Goal: Task Accomplishment & Management: Complete application form

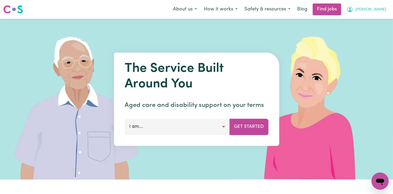
click at [376, 11] on span "[PERSON_NAME]" at bounding box center [370, 10] width 31 height 6
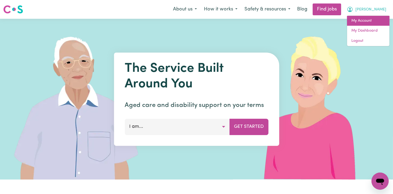
click at [365, 21] on link "My Account" at bounding box center [368, 21] width 42 height 10
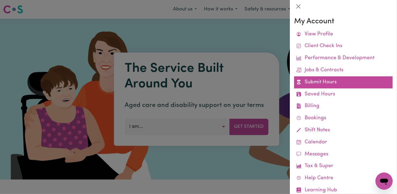
click at [327, 80] on link "Submit Hours" at bounding box center [343, 82] width 98 height 12
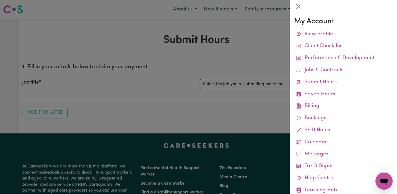
click at [239, 86] on div at bounding box center [198, 97] width 397 height 194
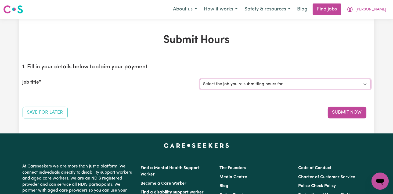
click at [365, 84] on select "Select the job you're submitting hours for... [[PERSON_NAME]] Support Worker Fo…" at bounding box center [285, 84] width 171 height 10
select select "12237"
click at [200, 79] on select "Select the job you're submitting hours for... [[PERSON_NAME]] Support Worker Fo…" at bounding box center [285, 84] width 171 height 10
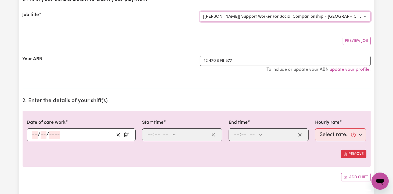
scroll to position [107, 0]
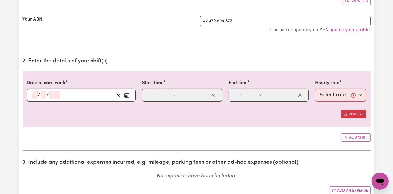
click at [127, 96] on icon "Enter the date of care work" at bounding box center [126, 95] width 5 height 5
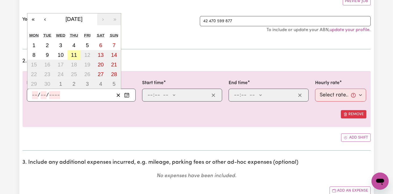
click at [79, 52] on button "11" at bounding box center [73, 55] width 13 height 10
type input "[DATE]"
type input "11"
type input "9"
type input "2025"
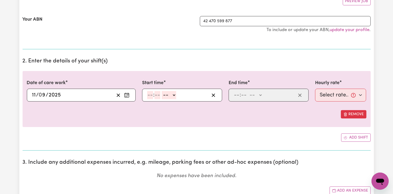
click at [150, 93] on input "number" at bounding box center [150, 95] width 6 height 8
type input "9"
type input "0"
click at [171, 95] on select "-- AM PM" at bounding box center [168, 95] width 14 height 8
select select "am"
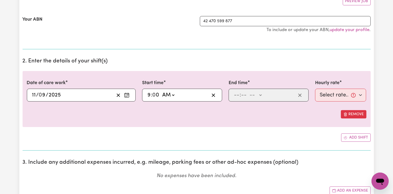
click at [161, 91] on select "-- AM PM" at bounding box center [168, 95] width 14 height 8
type input "09:00"
click at [236, 92] on input "number" at bounding box center [236, 95] width 6 height 8
type input "12"
type input "0"
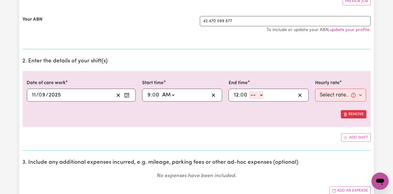
click at [260, 96] on select "-- AM PM" at bounding box center [256, 95] width 14 height 8
select select "pm"
click at [249, 91] on select "-- AM PM" at bounding box center [256, 95] width 14 height 8
type input "12:00"
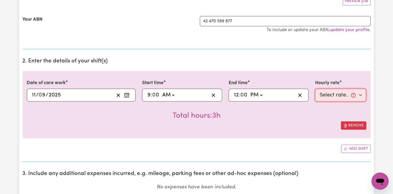
click at [360, 93] on select "Select rate... $82.49 (Weekday)" at bounding box center [340, 95] width 51 height 13
select select "82.49-Weekday"
click at [315, 89] on select "Select rate... $82.49 (Weekday)" at bounding box center [340, 95] width 51 height 13
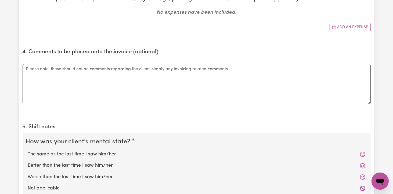
scroll to position [322, 0]
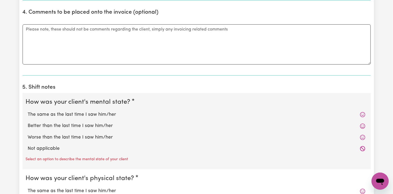
click at [87, 124] on label "Better than the last time I saw him/her" at bounding box center [196, 126] width 337 height 7
click at [28, 123] on input "Better than the last time I saw him/her" at bounding box center [28, 122] width 0 height 0
radio input "true"
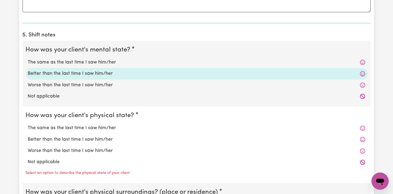
scroll to position [376, 0]
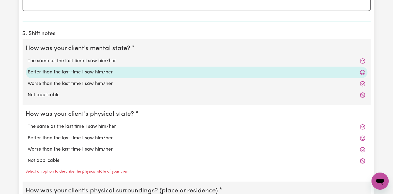
click at [69, 139] on label "Better than the last time I saw him/her" at bounding box center [196, 138] width 337 height 7
click at [28, 135] on input "Better than the last time I saw him/her" at bounding box center [28, 135] width 0 height 0
radio input "true"
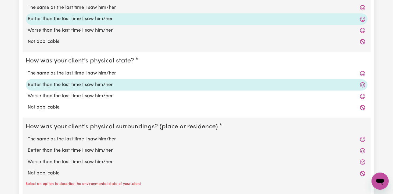
scroll to position [429, 0]
click at [69, 139] on label "The same as the last time I saw him/her" at bounding box center [196, 139] width 337 height 7
click at [28, 136] on input "The same as the last time I saw him/her" at bounding box center [28, 136] width 0 height 0
radio input "true"
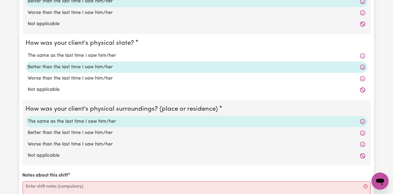
scroll to position [483, 0]
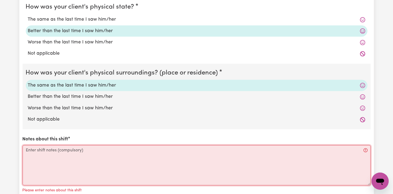
click at [34, 147] on textarea "Notes about this shift" at bounding box center [197, 165] width 348 height 40
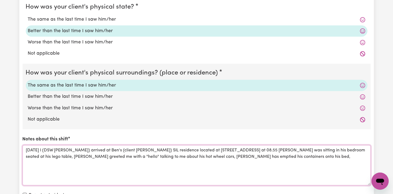
click at [34, 147] on textarea "[DATE] I (DSW [PERSON_NAME]) arrived at Ben's (client [PERSON_NAME]) SIL reside…" at bounding box center [197, 165] width 348 height 40
click at [330, 155] on textarea "[DATE] I (DSW [PERSON_NAME]) arrived at Ben's (client [PERSON_NAME]) SIL reside…" at bounding box center [197, 165] width 348 height 40
click at [32, 162] on textarea "[DATE] I (DSW [PERSON_NAME]) arrived at Ben's (client [PERSON_NAME]) SIL reside…" at bounding box center [197, 165] width 348 height 40
click at [73, 165] on textarea "[DATE] I (DSW [PERSON_NAME]) arrived at Ben's (client [PERSON_NAME]) SIL reside…" at bounding box center [197, 165] width 348 height 40
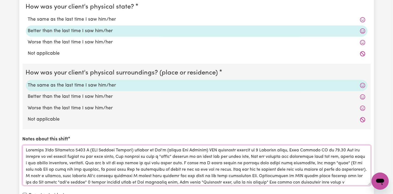
scroll to position [6, 0]
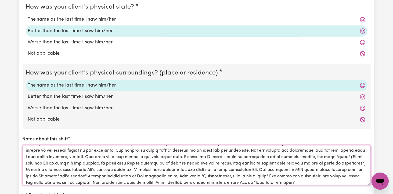
click at [282, 182] on textarea "Notes about this shift" at bounding box center [197, 165] width 348 height 40
click at [326, 181] on textarea "Notes about this shift" at bounding box center [197, 165] width 348 height 40
click at [329, 181] on textarea "Notes about this shift" at bounding box center [197, 165] width 348 height 40
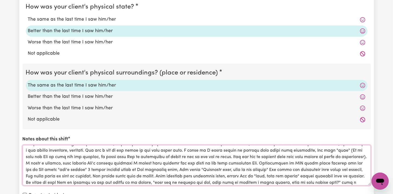
scroll to position [19, 0]
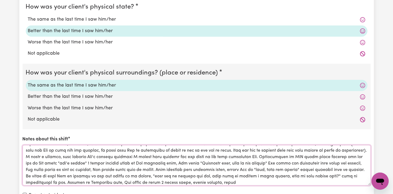
click at [329, 181] on textarea "Notes about this shift" at bounding box center [197, 165] width 348 height 40
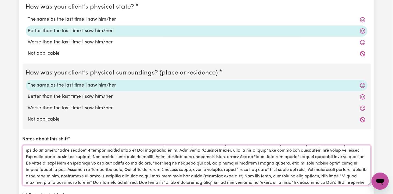
scroll to position [38, 0]
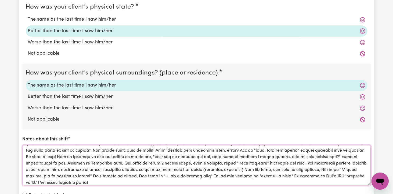
click at [325, 180] on textarea "Notes about this shift" at bounding box center [197, 165] width 348 height 40
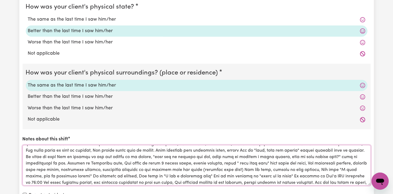
scroll to position [45, 0]
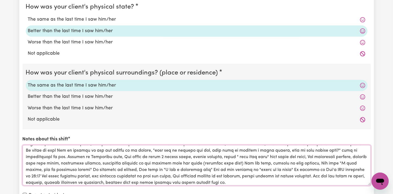
click at [189, 174] on textarea "Notes about this shift" at bounding box center [197, 165] width 348 height 40
click at [227, 181] on textarea "Notes about this shift" at bounding box center [197, 165] width 348 height 40
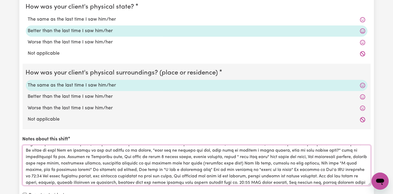
scroll to position [51, 0]
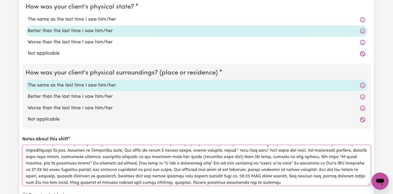
click at [243, 174] on textarea "Notes about this shift" at bounding box center [197, 165] width 348 height 40
click at [246, 183] on textarea "Notes about this shift" at bounding box center [197, 165] width 348 height 40
click at [195, 181] on textarea "Notes about this shift" at bounding box center [197, 165] width 348 height 40
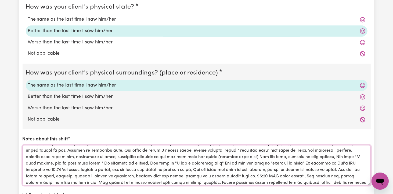
click at [227, 183] on textarea "Notes about this shift" at bounding box center [197, 165] width 348 height 40
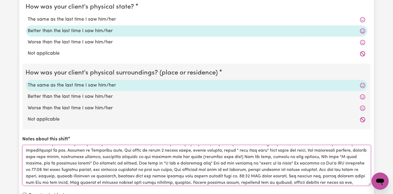
click at [321, 183] on textarea "Notes about this shift" at bounding box center [197, 165] width 348 height 40
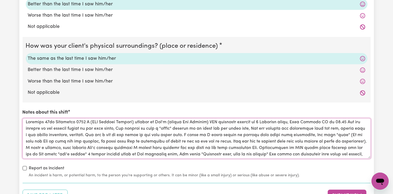
scroll to position [0, 0]
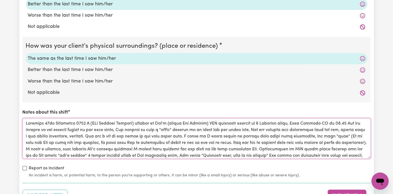
click at [293, 130] on textarea "Notes about this shift" at bounding box center [197, 139] width 348 height 40
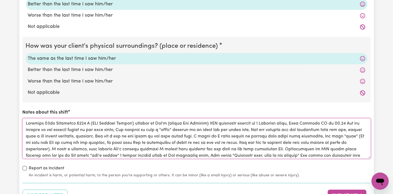
click at [81, 135] on textarea "Notes about this shift" at bounding box center [197, 139] width 348 height 40
click at [25, 135] on textarea "Notes about this shift" at bounding box center [197, 139] width 348 height 40
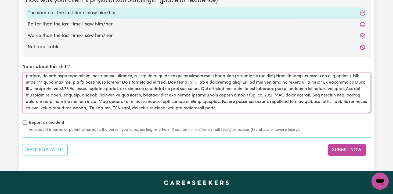
scroll to position [564, 0]
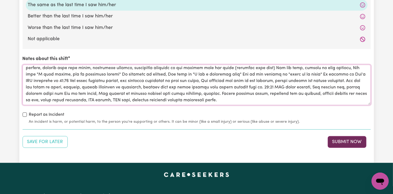
type textarea "[DATE] I (DSW [PERSON_NAME]) arrived at Ben's (client [PERSON_NAME]) SIL reside…"
click at [341, 140] on button "Submit Now" at bounding box center [346, 142] width 39 height 12
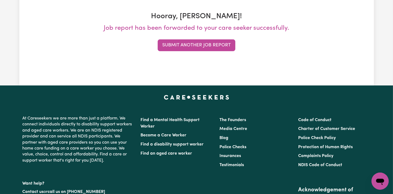
scroll to position [0, 0]
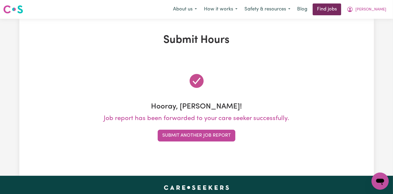
click at [341, 12] on link "Find jobs" at bounding box center [326, 9] width 28 height 12
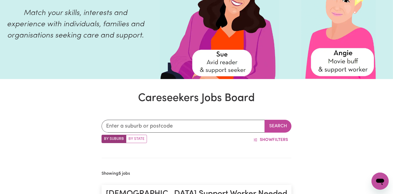
scroll to position [65, 0]
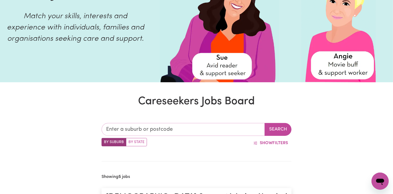
click at [116, 123] on input "text" at bounding box center [182, 129] width 163 height 13
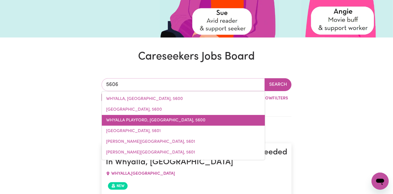
scroll to position [119, 0]
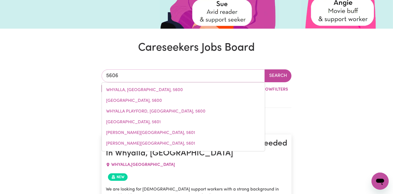
type input "5606"
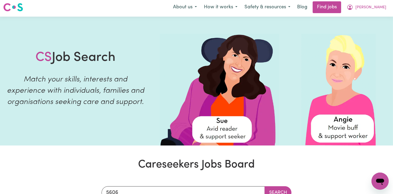
scroll to position [0, 0]
